Goal: Transaction & Acquisition: Purchase product/service

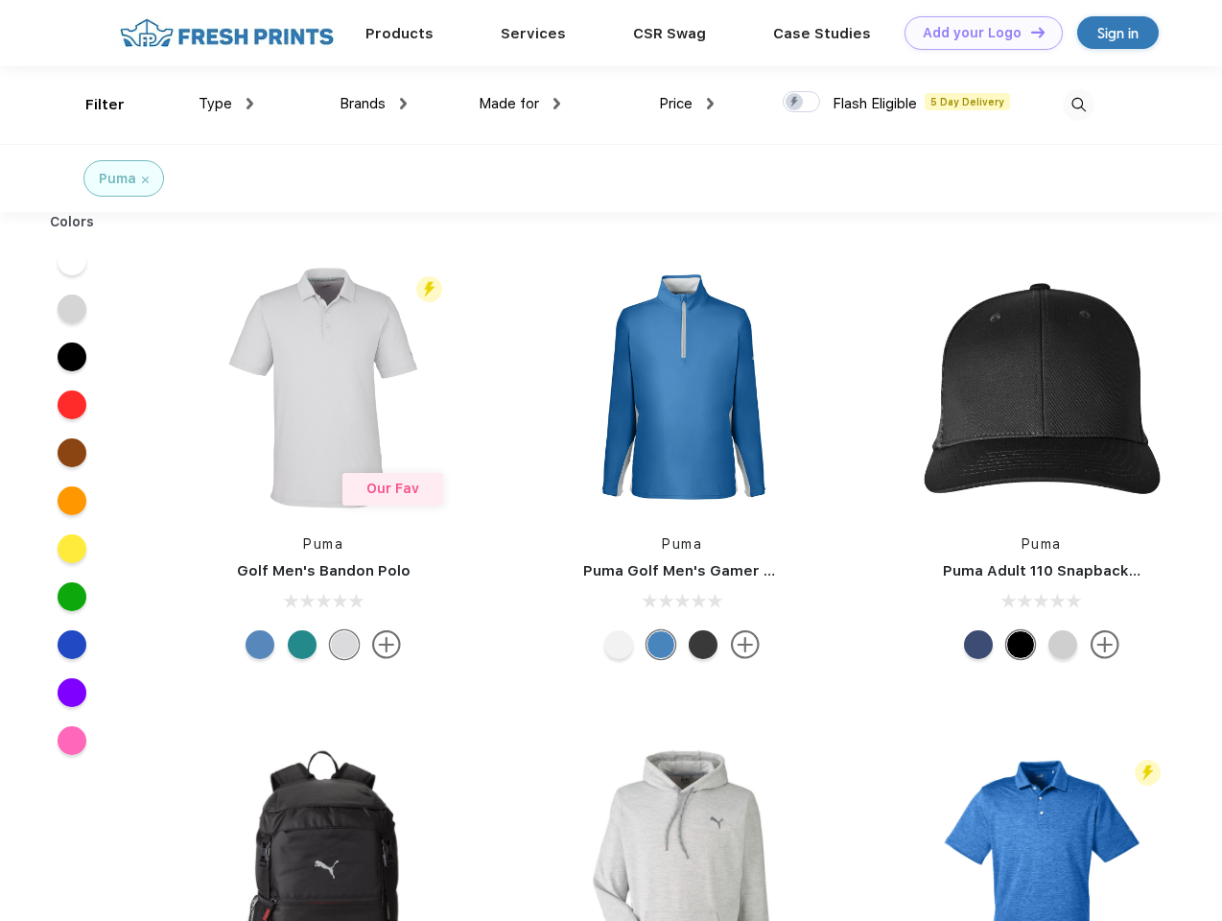
click at [976, 33] on link "Add your Logo Design Tool" at bounding box center [983, 33] width 158 height 34
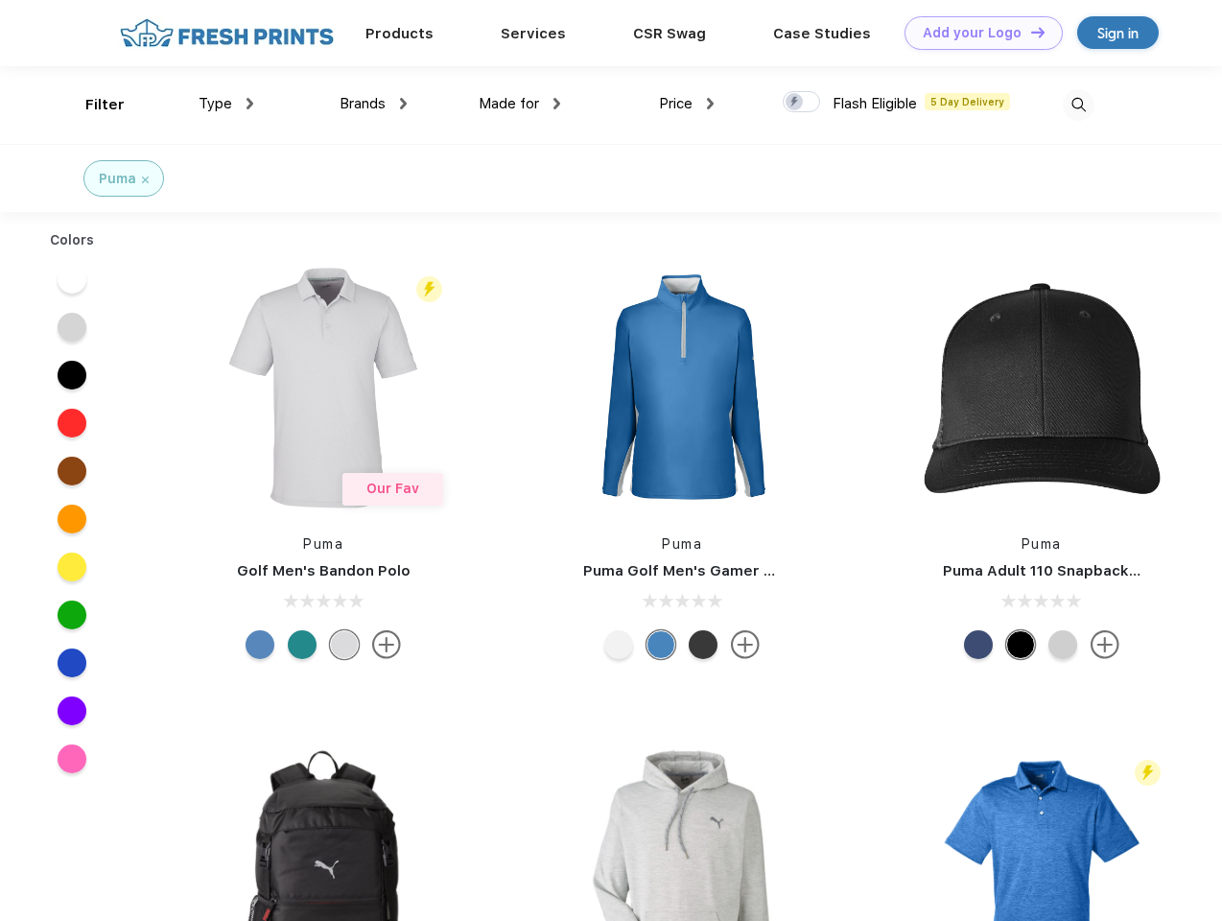
click at [0, 0] on div "Design Tool" at bounding box center [0, 0] width 0 height 0
click at [1029, 32] on link "Add your Logo Design Tool" at bounding box center [983, 33] width 158 height 34
click at [92, 105] on div "Filter" at bounding box center [104, 105] width 39 height 22
click at [226, 104] on span "Type" at bounding box center [215, 103] width 34 height 17
click at [373, 104] on span "Brands" at bounding box center [362, 103] width 46 height 17
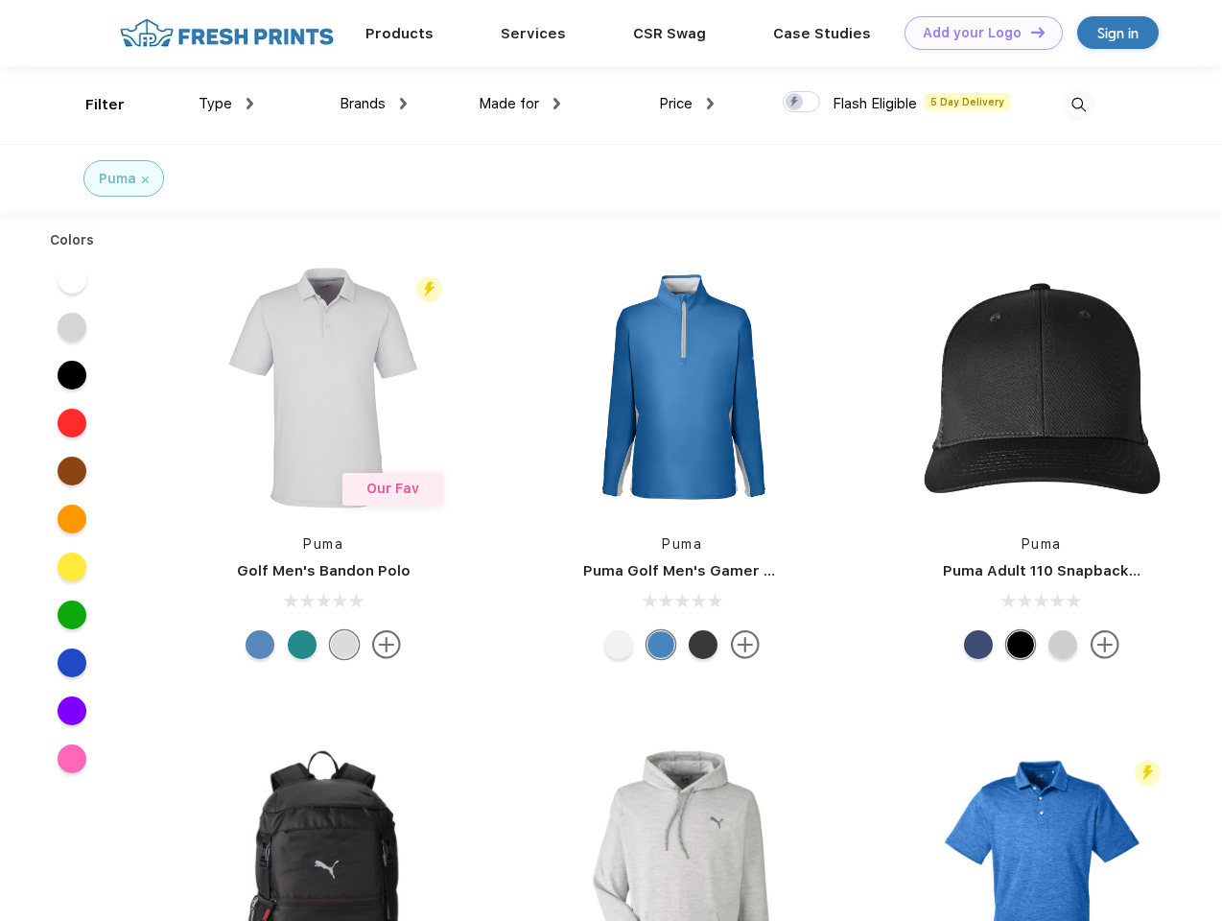
click at [520, 104] on span "Made for" at bounding box center [508, 103] width 60 height 17
click at [687, 104] on span "Price" at bounding box center [676, 103] width 34 height 17
click at [802, 103] on div at bounding box center [800, 101] width 37 height 21
click at [795, 103] on input "checkbox" at bounding box center [788, 96] width 12 height 12
click at [1078, 105] on img at bounding box center [1078, 105] width 32 height 32
